Goal: Transaction & Acquisition: Book appointment/travel/reservation

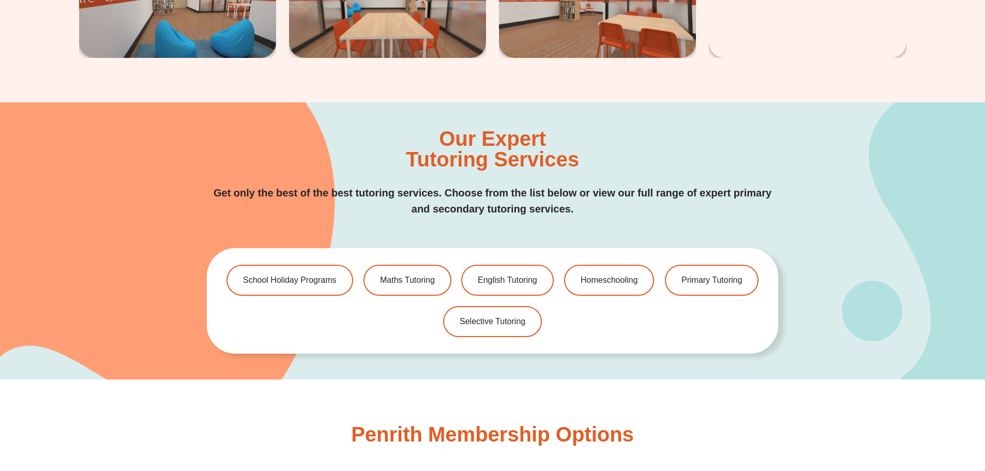
scroll to position [2121, 0]
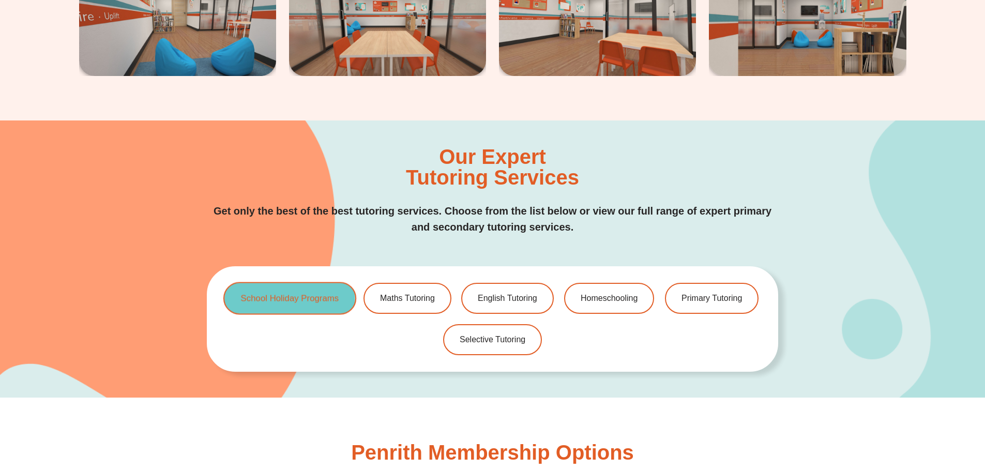
click at [258, 298] on span "School Holiday Programs" at bounding box center [290, 298] width 98 height 9
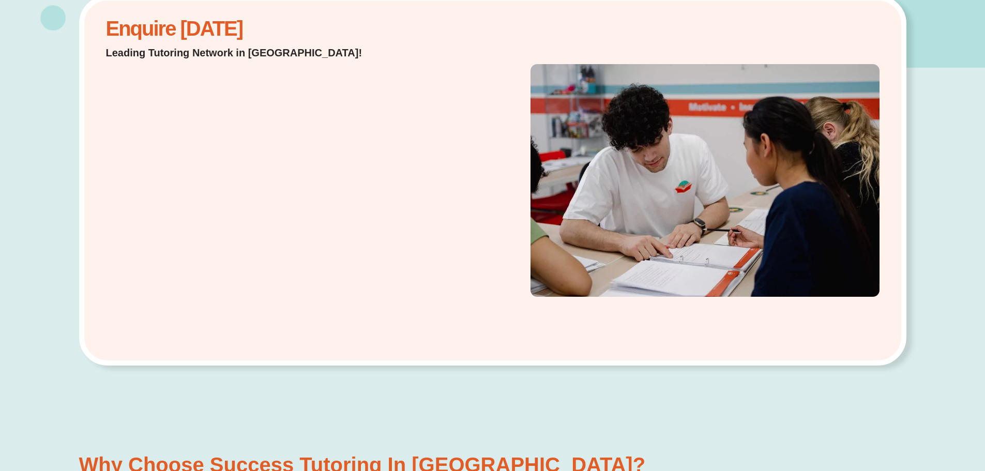
scroll to position [0, 0]
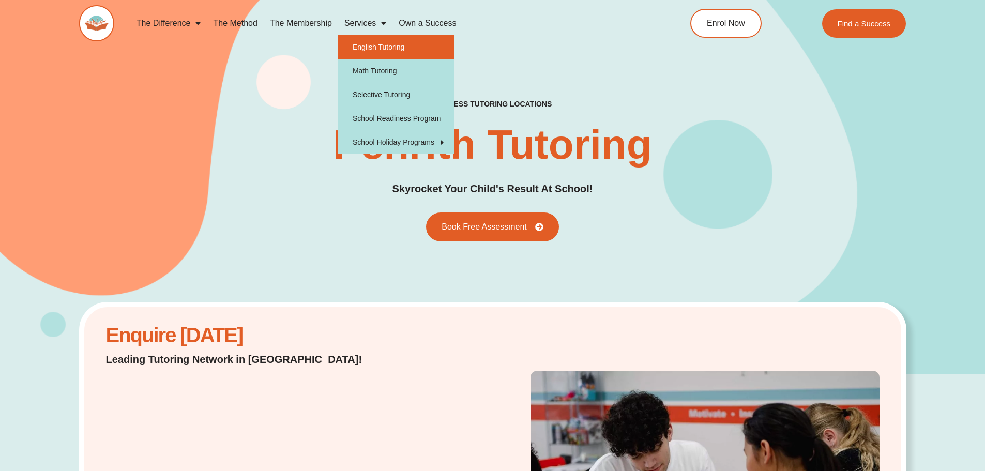
click at [369, 53] on link "English Tutoring" at bounding box center [396, 47] width 116 height 24
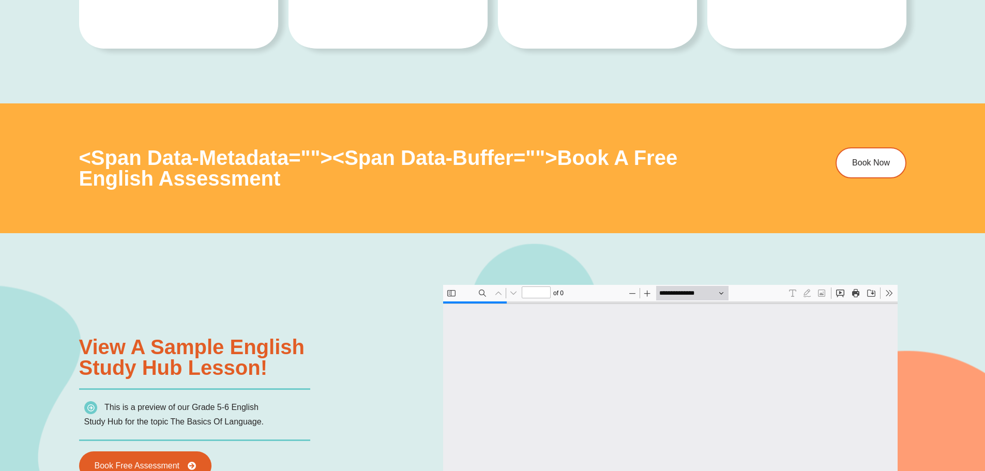
scroll to position [1035, 0]
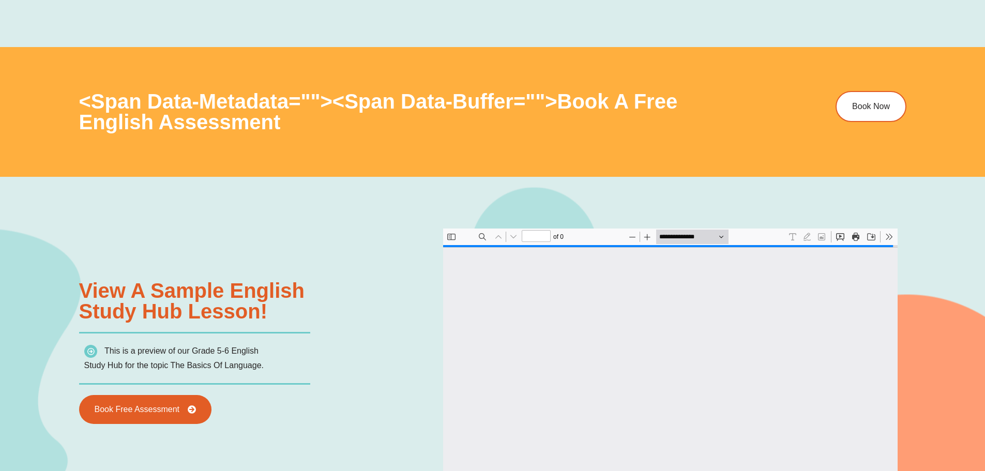
type input "*"
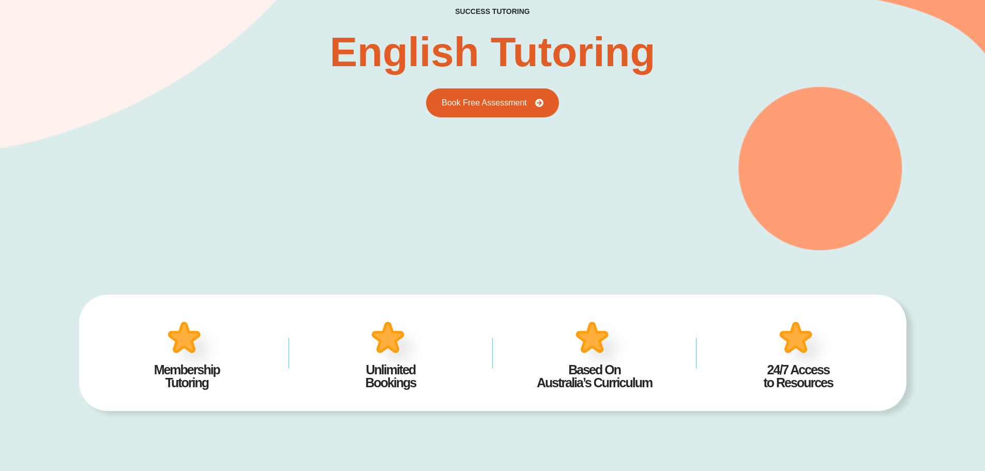
scroll to position [0, 0]
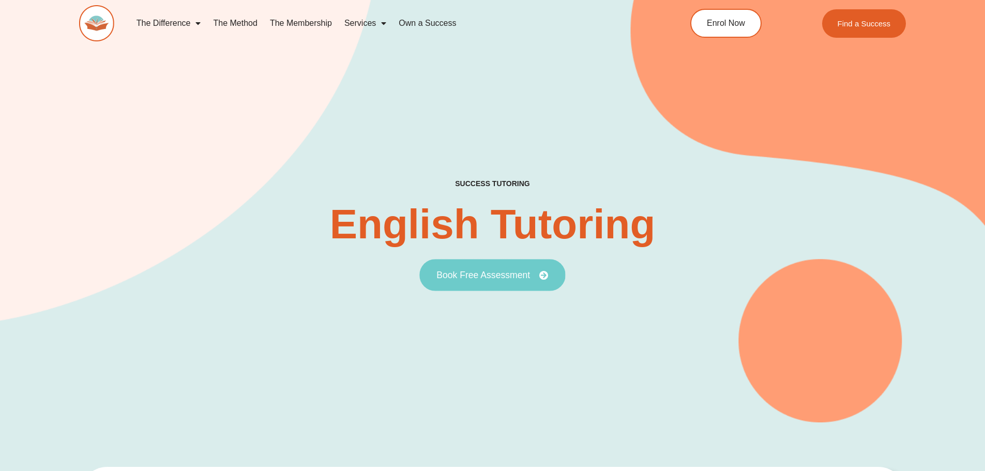
click at [461, 280] on link "Book Free Assessment" at bounding box center [493, 275] width 146 height 32
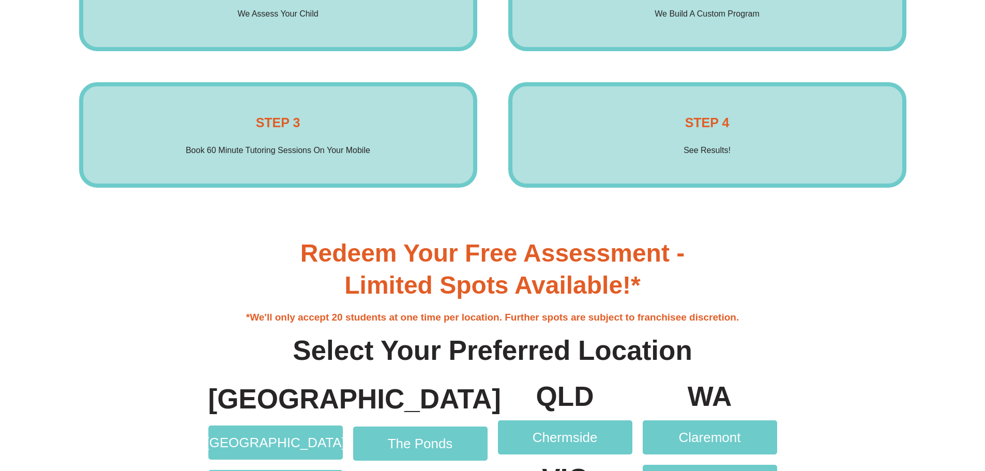
scroll to position [1914, 0]
